Goal: Task Accomplishment & Management: Complete application form

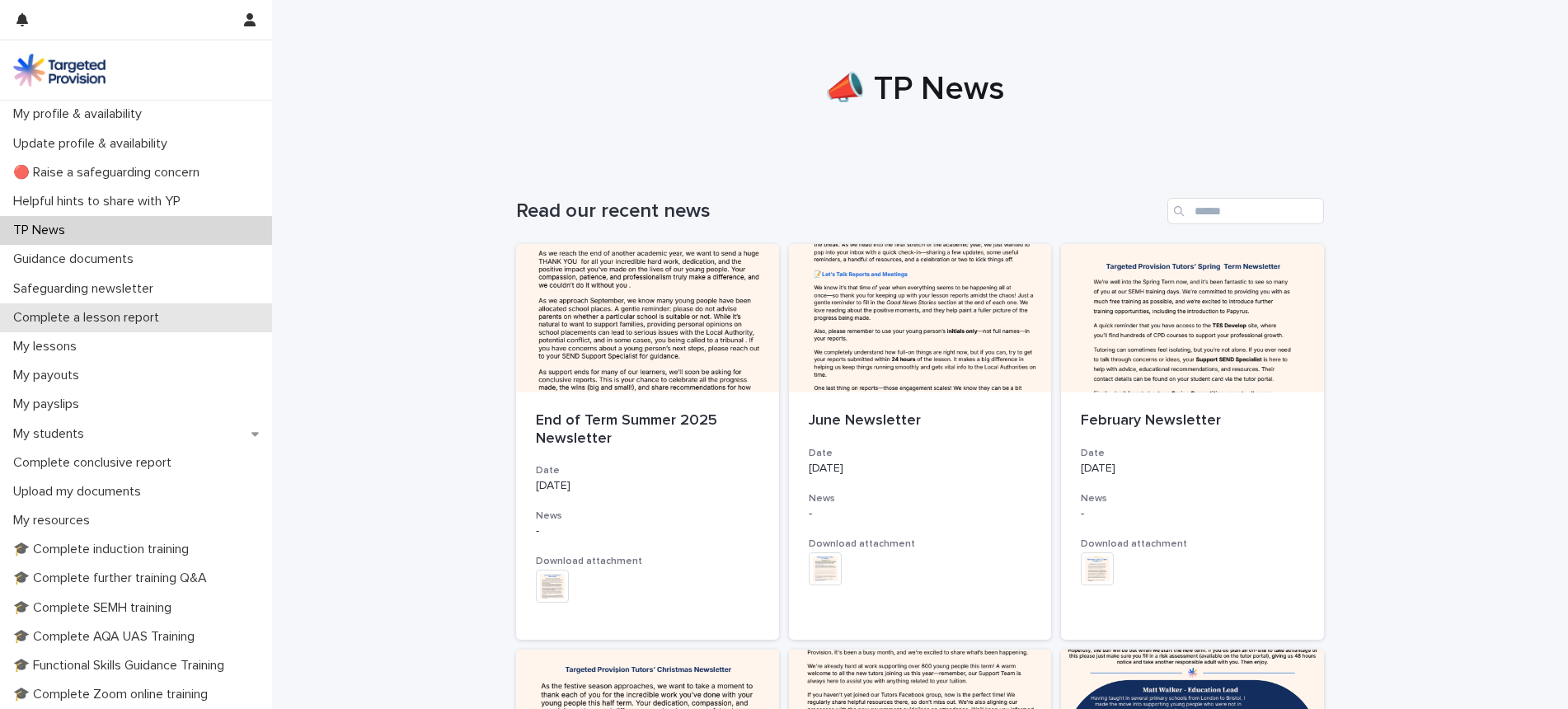
click at [160, 316] on p "Complete a lesson report" at bounding box center [90, 317] width 166 height 16
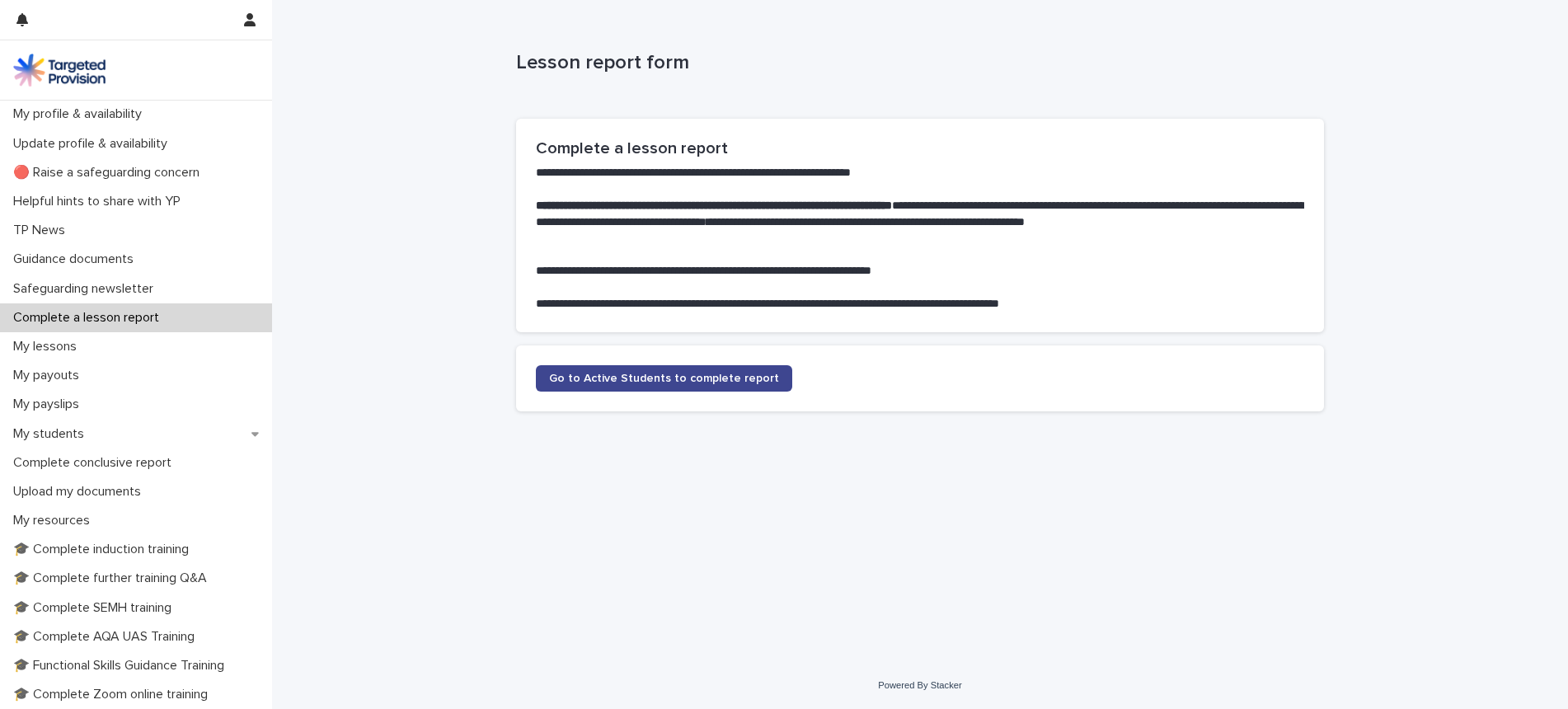
click at [620, 377] on span "Go to Active Students to complete report" at bounding box center [664, 379] width 230 height 12
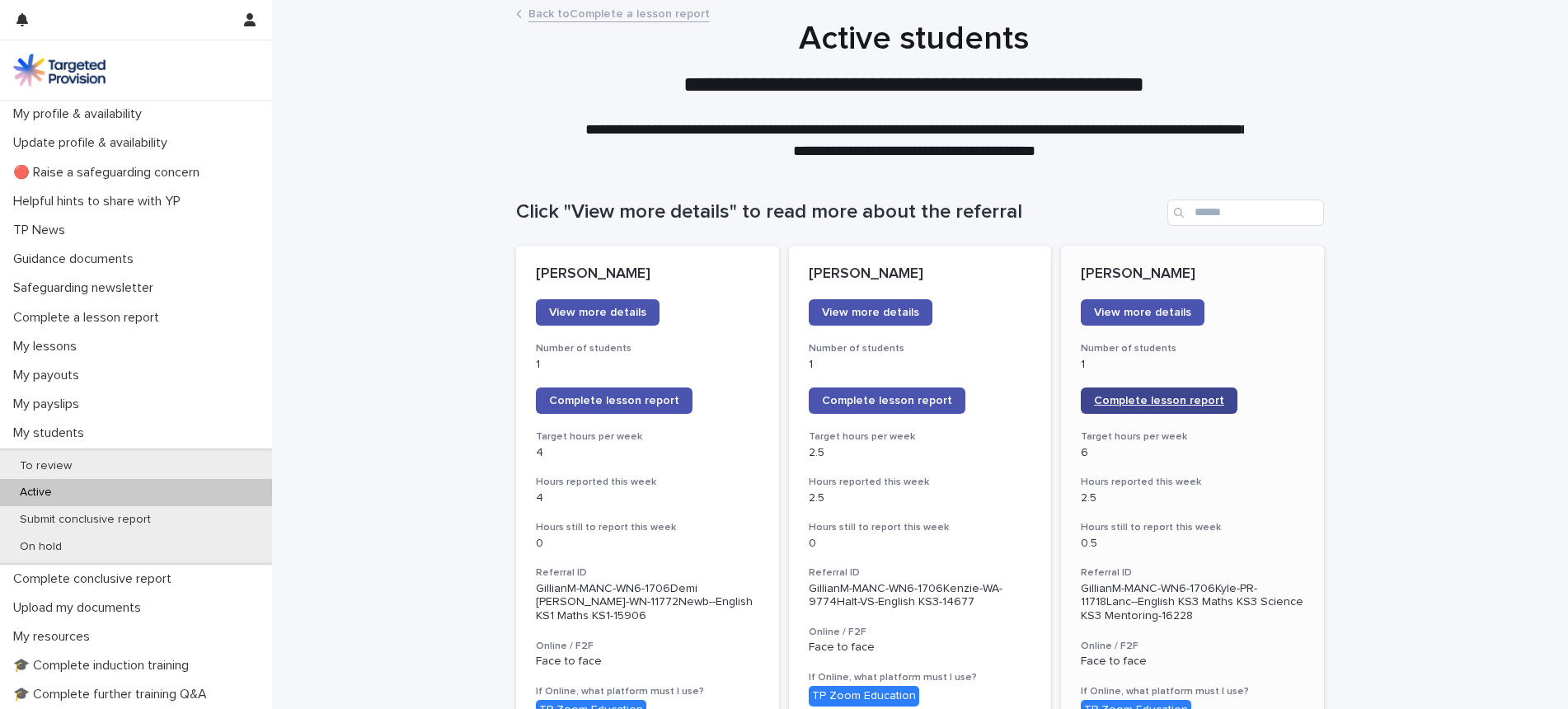
click at [1172, 397] on span "Complete lesson report" at bounding box center [1159, 400] width 131 height 12
click at [70, 353] on p "My lessons" at bounding box center [48, 347] width 83 height 16
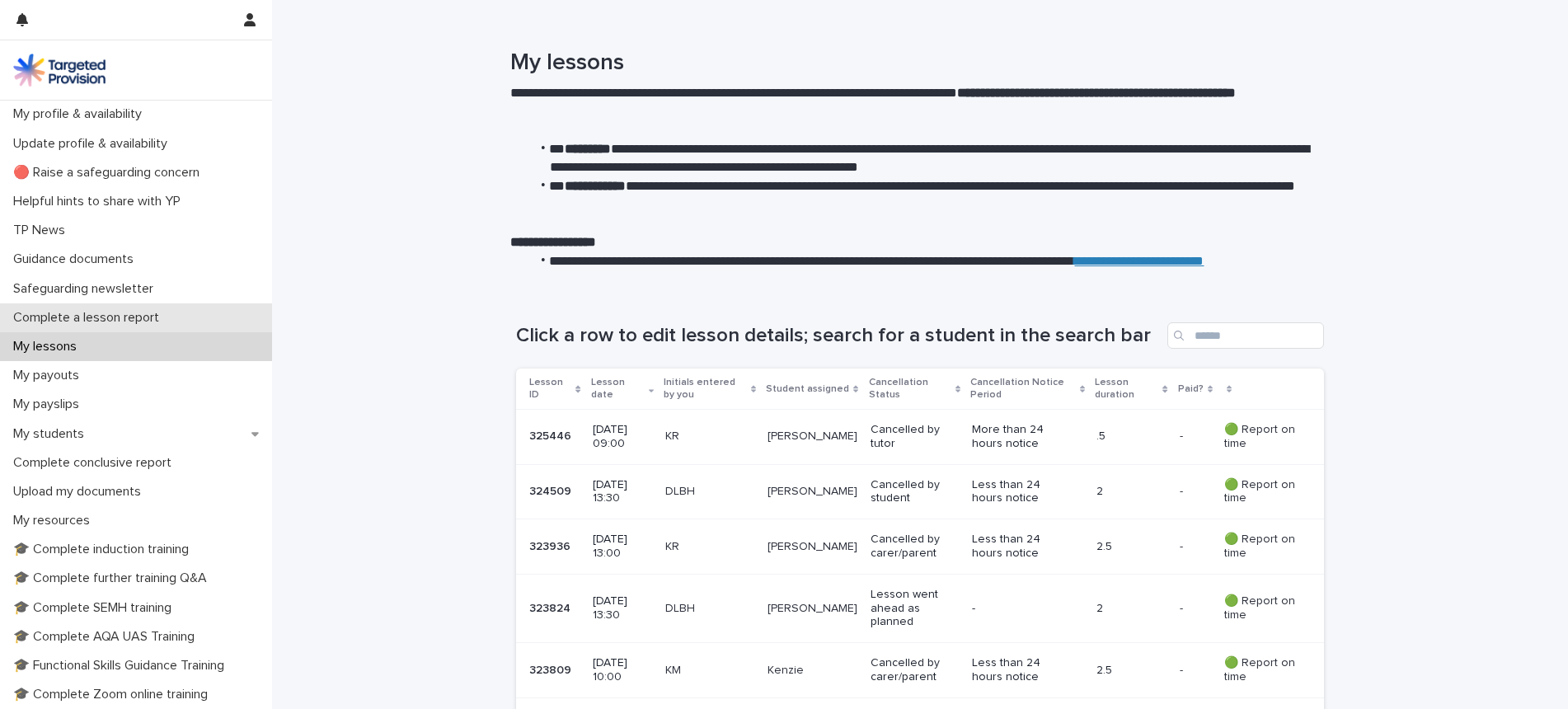
click at [148, 321] on p "Complete a lesson report" at bounding box center [90, 317] width 166 height 16
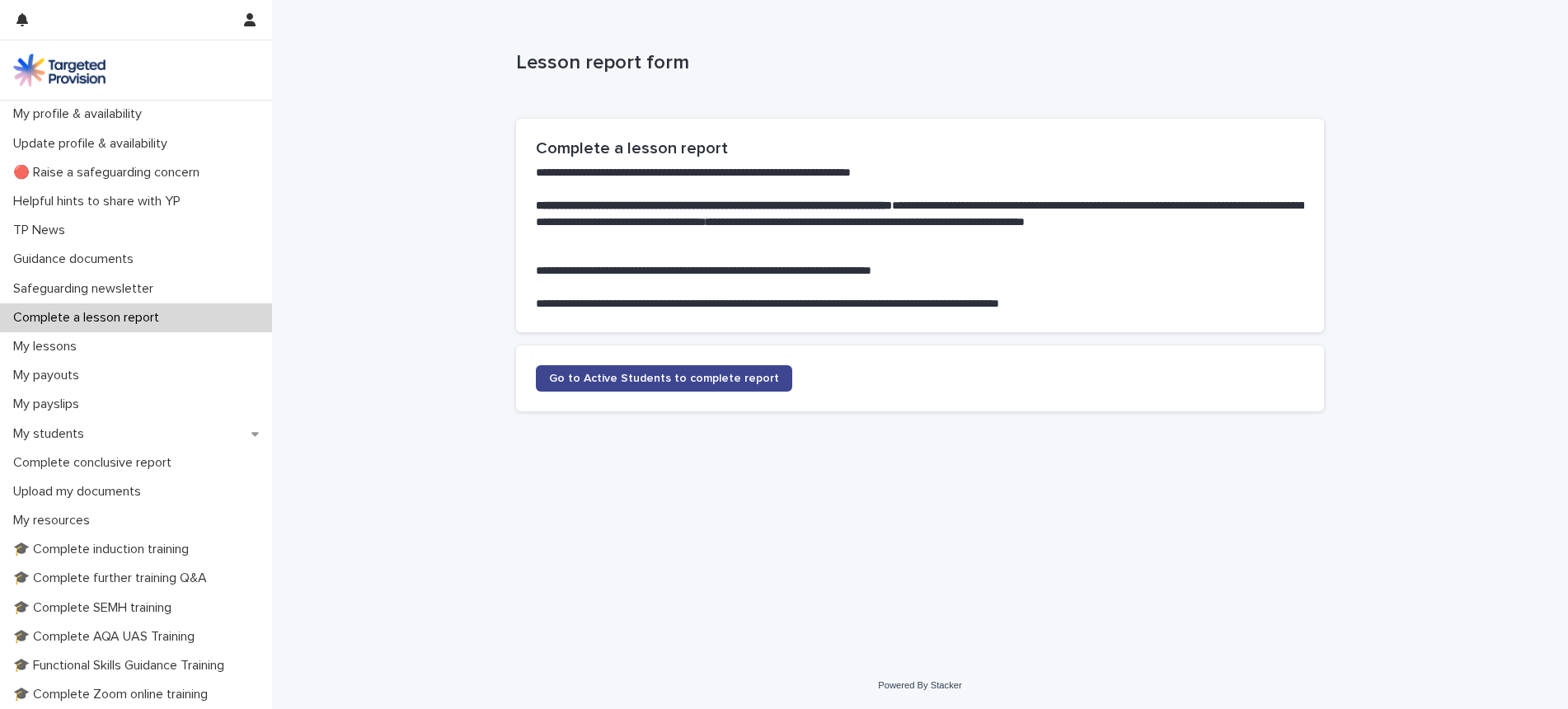
click at [692, 369] on link "Go to Active Students to complete report" at bounding box center [663, 378] width 256 height 26
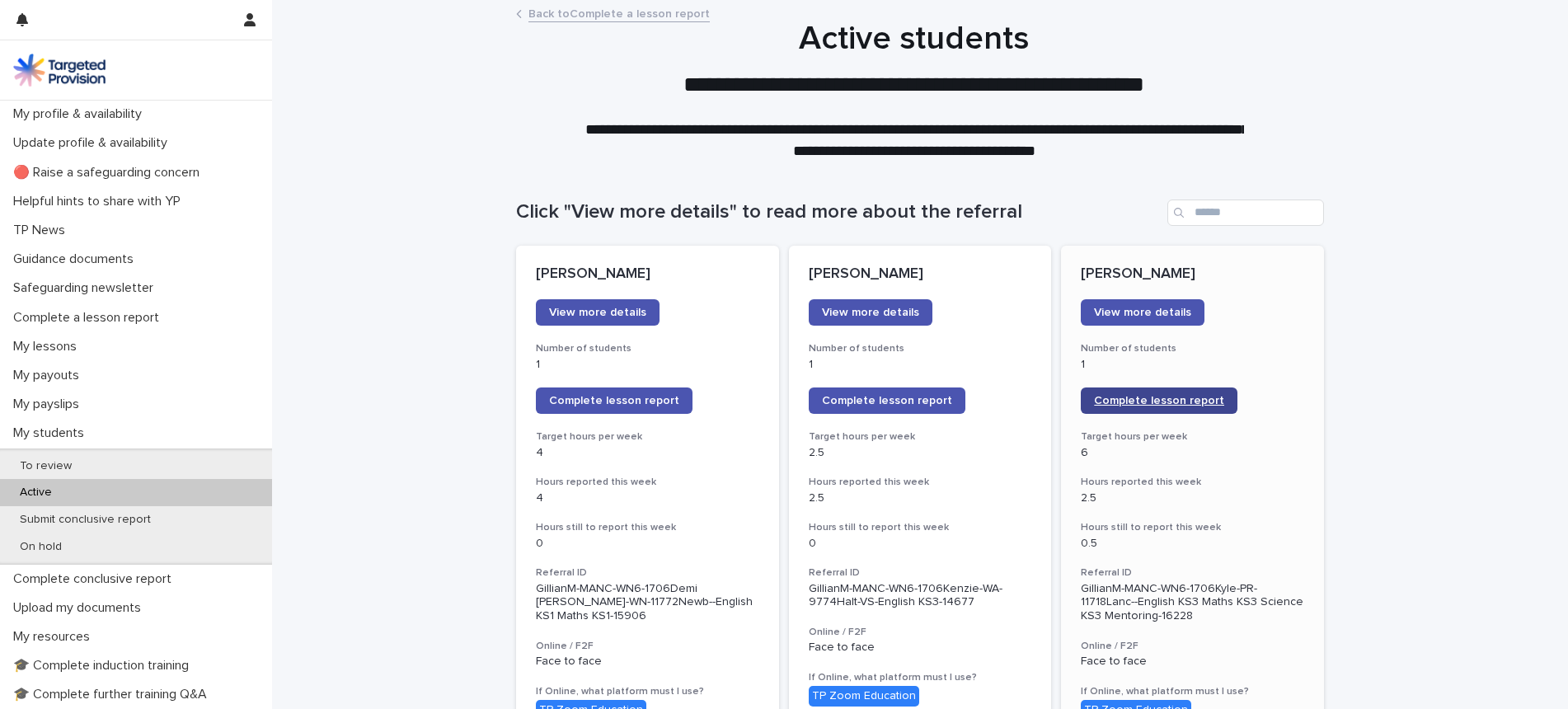
click at [1148, 408] on link "Complete lesson report" at bounding box center [1159, 400] width 157 height 26
